Goal: Information Seeking & Learning: Learn about a topic

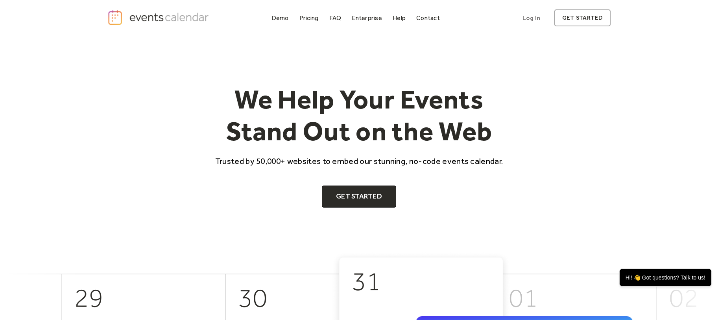
click at [277, 19] on div "Demo" at bounding box center [280, 18] width 17 height 4
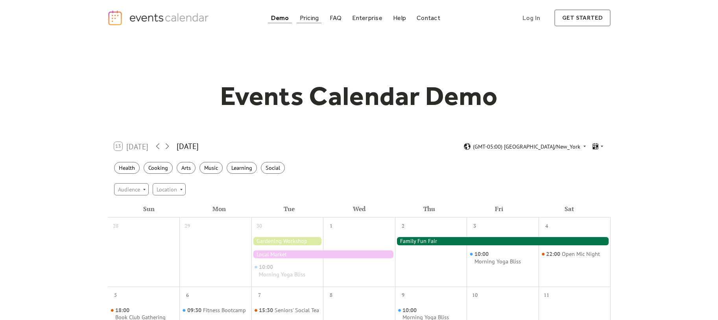
click at [309, 20] on div "Pricing" at bounding box center [309, 18] width 19 height 4
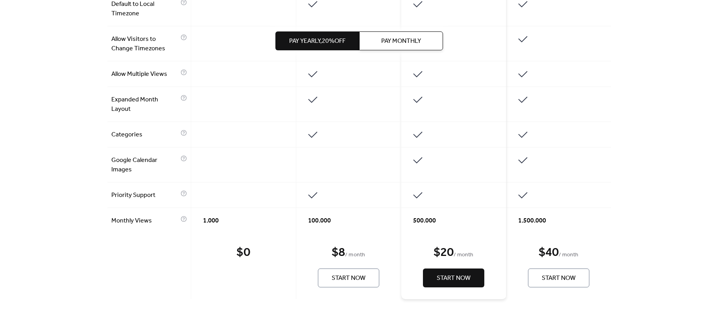
scroll to position [551, 0]
